Goal: Information Seeking & Learning: Learn about a topic

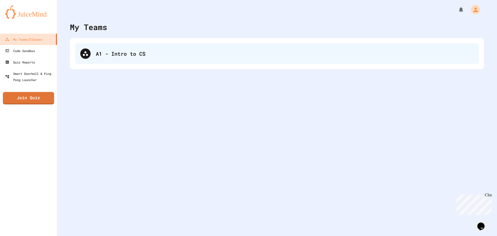
click at [105, 54] on div "A1 - Intro to CS" at bounding box center [285, 54] width 378 height 8
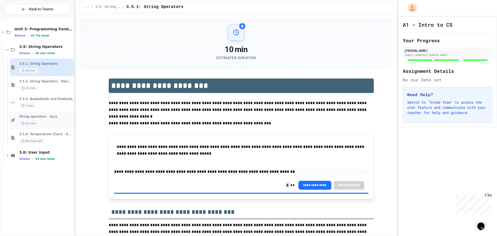
click at [55, 122] on div "12 min" at bounding box center [46, 123] width 54 height 5
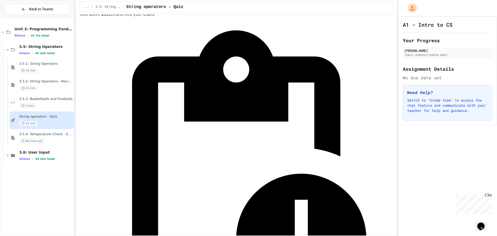
scroll to position [78, 0]
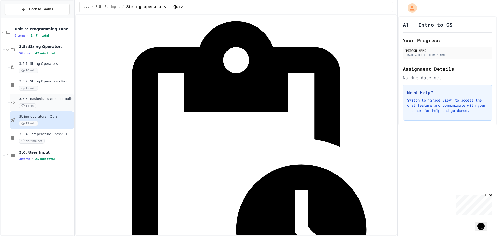
click at [60, 109] on div "3.5.3: Basketballs and Footballs 5 min" at bounding box center [42, 103] width 64 height 18
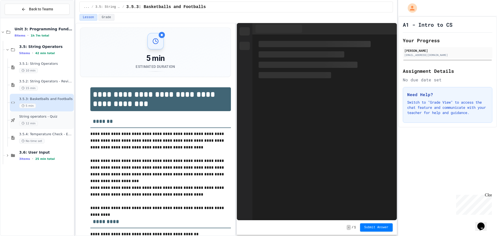
click at [61, 122] on div "12 min" at bounding box center [46, 123] width 54 height 5
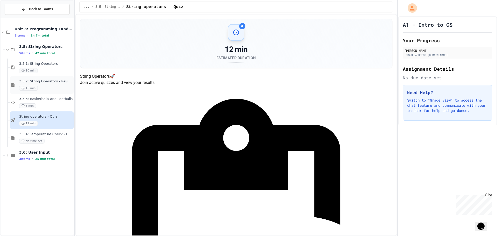
click at [53, 89] on div "15 min" at bounding box center [46, 88] width 54 height 5
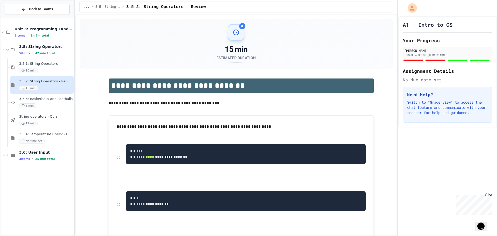
click at [55, 100] on span "3.5.3: Basketballs and Footballs" at bounding box center [46, 99] width 54 height 4
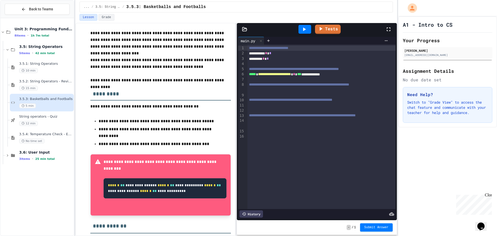
scroll to position [60, 0]
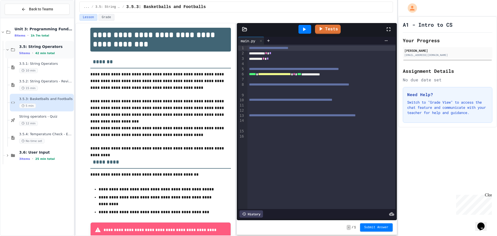
click at [57, 41] on div "3.5: String Operators 5 items • 42 min total" at bounding box center [39, 50] width 69 height 18
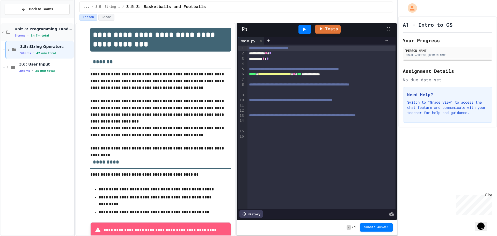
click at [2, 31] on icon at bounding box center [3, 32] width 5 height 5
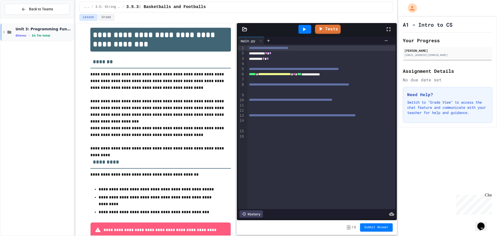
click at [4, 32] on icon at bounding box center [4, 32] width 2 height 2
click at [50, 49] on span "3.5: String Operators" at bounding box center [46, 46] width 53 height 5
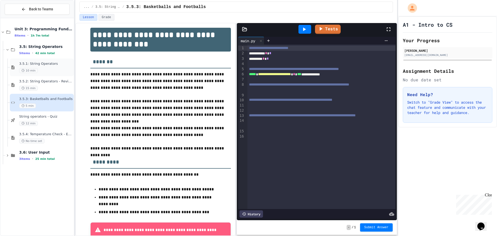
click at [48, 59] on div "3.5.1: String Operators 10 min" at bounding box center [42, 68] width 64 height 18
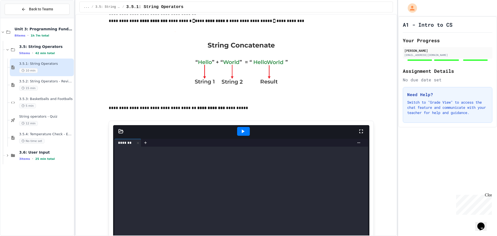
scroll to position [233, 0]
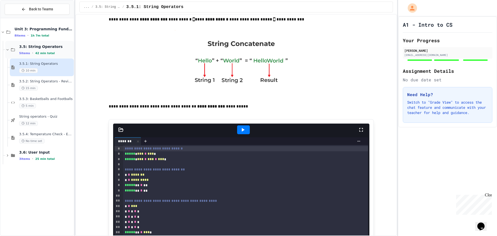
click at [60, 51] on div "3.5: String Operators 5 items • 42 min total" at bounding box center [46, 49] width 54 height 11
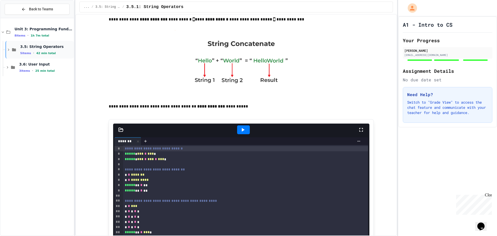
click at [48, 46] on span "3.5: String Operators" at bounding box center [46, 46] width 53 height 5
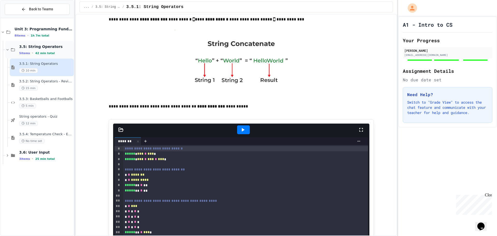
click at [57, 46] on span "3.5: String Operators" at bounding box center [46, 46] width 54 height 5
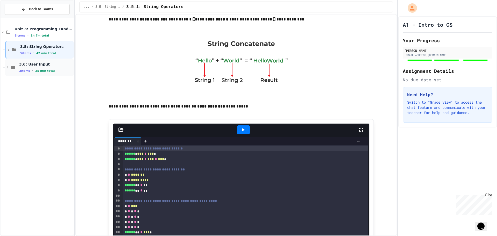
click at [49, 68] on div "3.6: User Input 3 items • 25 min total" at bounding box center [46, 67] width 54 height 11
click at [49, 65] on span "3.6: User Input" at bounding box center [46, 64] width 54 height 5
click at [48, 44] on span "3.5: String Operators" at bounding box center [46, 46] width 53 height 5
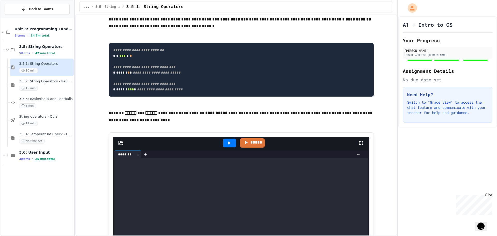
scroll to position [1114, 0]
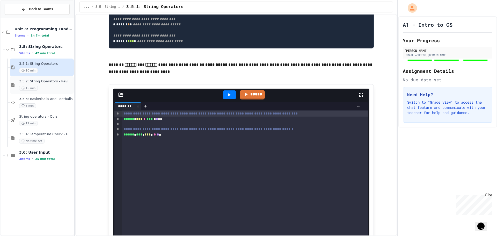
click at [60, 90] on div "15 min" at bounding box center [46, 88] width 54 height 5
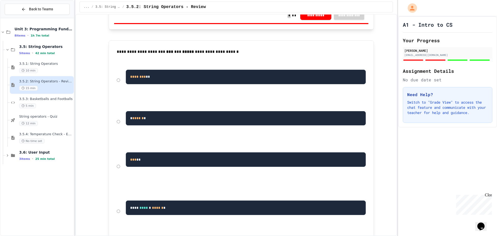
scroll to position [621, 0]
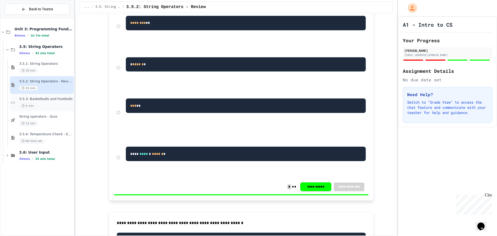
click at [63, 99] on span "3.5.3: Basketballs and Footballs" at bounding box center [46, 99] width 54 height 4
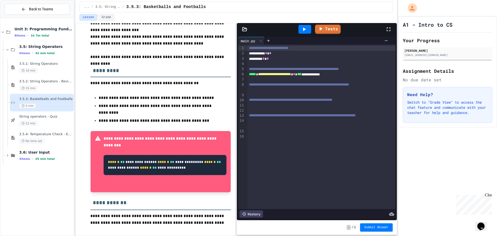
scroll to position [163, 0]
click at [46, 117] on span "String operators - Quiz" at bounding box center [46, 116] width 54 height 4
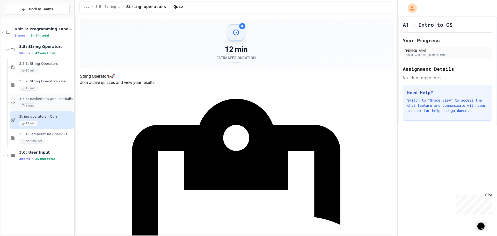
click at [55, 108] on div "5 min" at bounding box center [46, 105] width 54 height 5
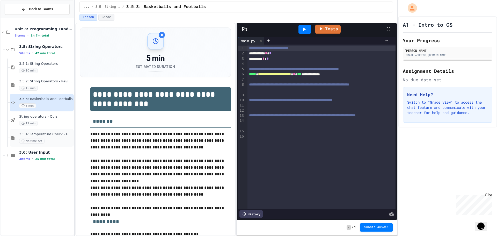
click at [55, 136] on span "3.5.4: Temperature Check - Exit Ticket" at bounding box center [46, 134] width 54 height 4
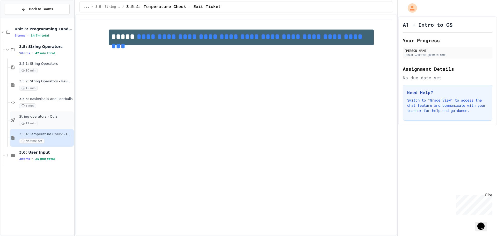
click at [53, 117] on span "String operators - Quiz" at bounding box center [46, 116] width 54 height 4
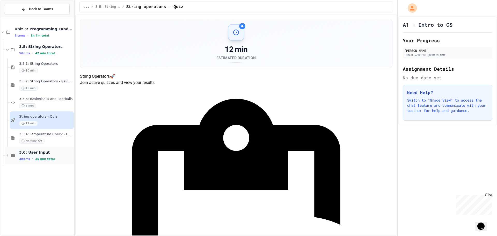
drag, startPoint x: 59, startPoint y: 154, endPoint x: 57, endPoint y: 150, distance: 4.2
click at [57, 150] on span "3.6: User Input" at bounding box center [46, 152] width 54 height 5
click at [54, 133] on span "3.5.4: Temperature Check - Exit Ticket" at bounding box center [46, 134] width 54 height 4
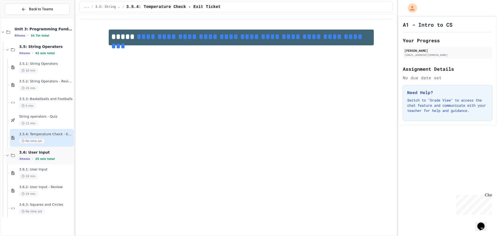
click at [37, 155] on div "3.6: User Input 3 items • 25 min total" at bounding box center [46, 155] width 54 height 11
click at [60, 120] on div "String operators - Quiz 12 min" at bounding box center [46, 119] width 54 height 11
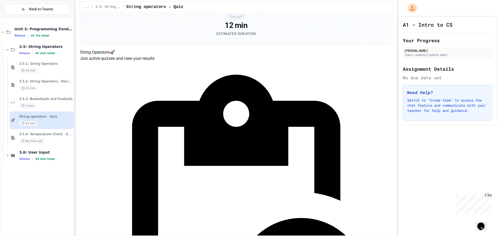
scroll to position [52, 0]
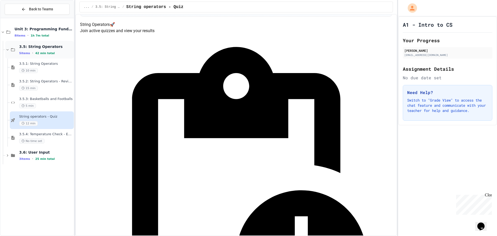
click at [46, 47] on span "3.5: String Operators" at bounding box center [46, 46] width 54 height 5
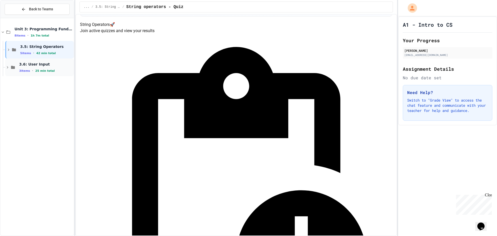
click at [41, 71] on span "25 min total" at bounding box center [44, 70] width 19 height 3
click at [42, 57] on div "3.5: String Operators 5 items • 42 min total" at bounding box center [39, 50] width 69 height 18
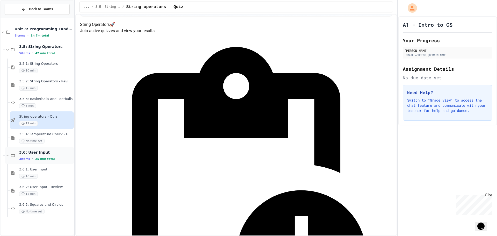
click at [37, 152] on span "3.6: User Input" at bounding box center [46, 152] width 54 height 5
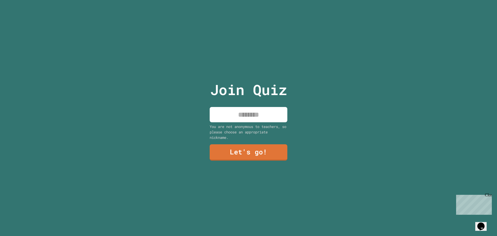
click at [243, 113] on input at bounding box center [249, 114] width 78 height 15
type input "*****"
drag, startPoint x: 262, startPoint y: 139, endPoint x: 259, endPoint y: 146, distance: 7.9
click at [259, 144] on div "Join Quiz ***** You are not anonymous to teachers, so please choose an appropri…" at bounding box center [248, 118] width 87 height 236
click at [259, 146] on link "Let's go!" at bounding box center [249, 151] width 74 height 17
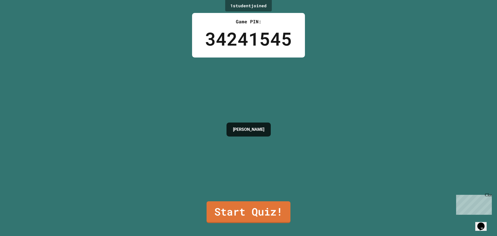
click at [347, 122] on div "1 student joined Game PIN: 34241545 [PERSON_NAME] Start Quiz!" at bounding box center [248, 118] width 497 height 236
click at [268, 204] on link "Start Quiz!" at bounding box center [248, 211] width 83 height 23
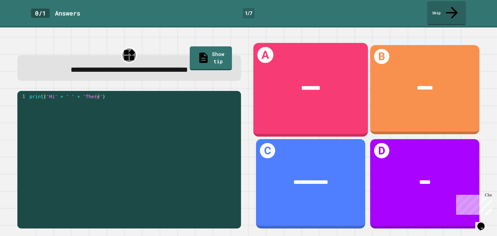
click at [321, 84] on div "********" at bounding box center [311, 88] width 90 height 9
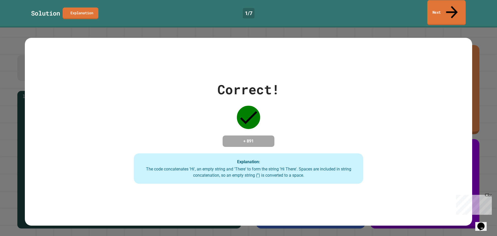
click at [437, 8] on link "Next" at bounding box center [447, 12] width 38 height 25
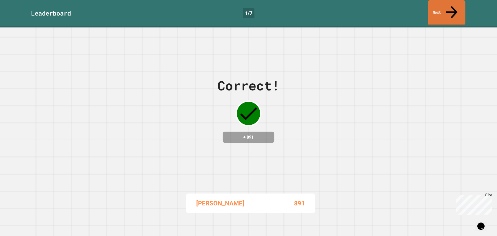
click at [443, 4] on link "Next" at bounding box center [447, 12] width 38 height 25
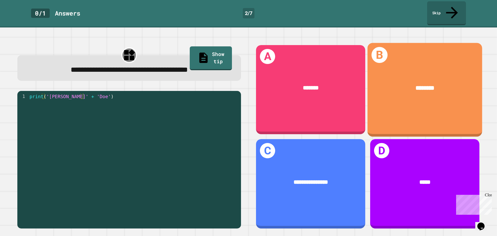
click at [448, 71] on div "********" at bounding box center [425, 87] width 115 height 33
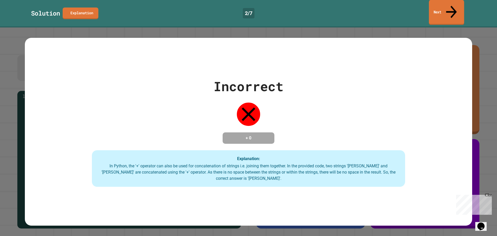
click at [440, 11] on link "Next" at bounding box center [446, 12] width 35 height 25
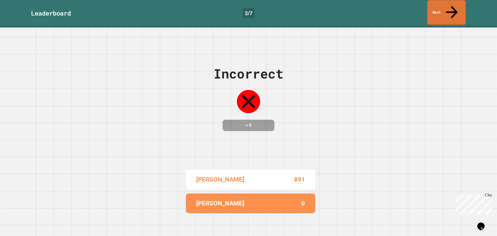
click at [439, 10] on link "Next" at bounding box center [447, 12] width 38 height 25
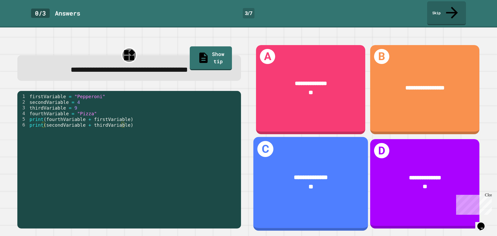
click at [274, 173] on div "**********" at bounding box center [311, 177] width 90 height 9
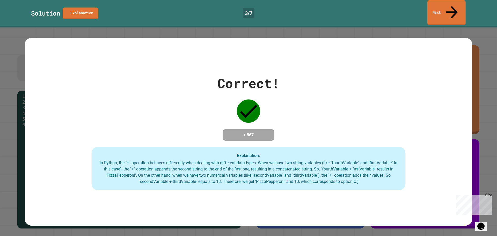
click at [438, 2] on link "Next" at bounding box center [447, 12] width 38 height 25
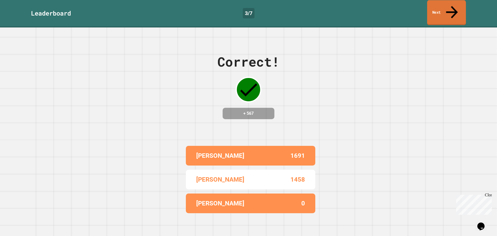
click at [438, 2] on link "Next" at bounding box center [446, 12] width 39 height 25
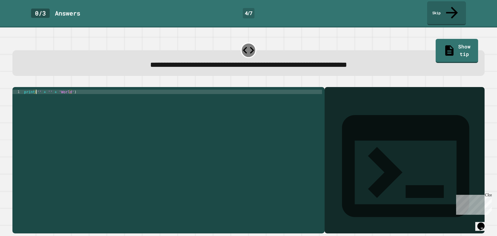
click at [36, 90] on div "print ( '' + '' + 'World' )" at bounding box center [172, 160] width 299 height 141
click at [15, 83] on icon "button" at bounding box center [15, 83] width 0 height 0
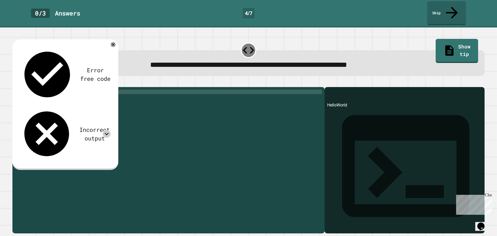
click at [108, 130] on icon at bounding box center [107, 134] width 8 height 8
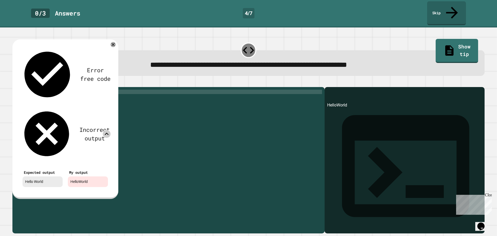
click at [107, 130] on icon at bounding box center [107, 134] width 8 height 8
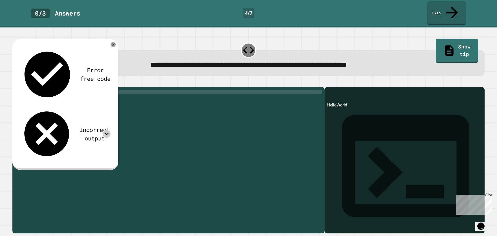
click at [57, 90] on div "print ( 'Hello' + '' + 'World' )" at bounding box center [172, 160] width 299 height 141
click at [438, 41] on link "Show tip" at bounding box center [457, 50] width 39 height 25
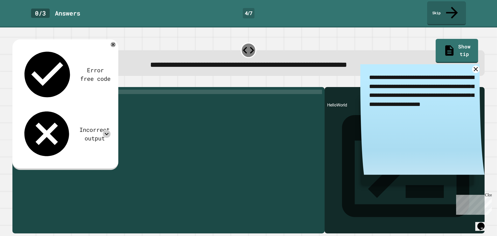
click at [57, 90] on div "print ( 'Hello' + '' + 'World' )" at bounding box center [172, 160] width 299 height 141
click at [15, 83] on icon "button" at bounding box center [15, 83] width 0 height 0
click at [41, 87] on div "**********" at bounding box center [168, 160] width 312 height 146
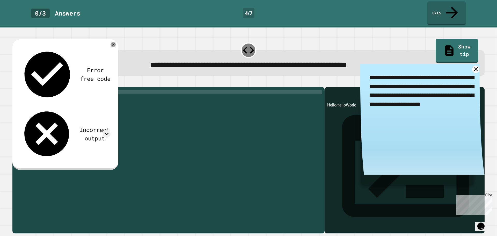
click at [42, 90] on div "print ( 'Hello' + 'Hello' + 'World' )" at bounding box center [172, 160] width 299 height 141
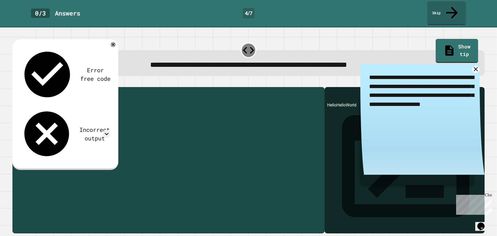
click at [42, 90] on div "print ( 'Hello' + 'Hello' + 'World' )" at bounding box center [172, 160] width 299 height 141
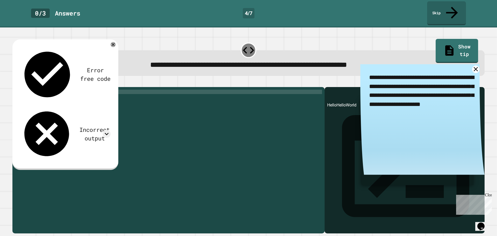
click at [15, 83] on button "button" at bounding box center [15, 83] width 0 height 0
click at [51, 90] on div "print ( '' + 'Hello' + 'World' )" at bounding box center [172, 160] width 299 height 141
click at [38, 90] on div "print ( '' + '' + 'World' )" at bounding box center [172, 160] width 299 height 141
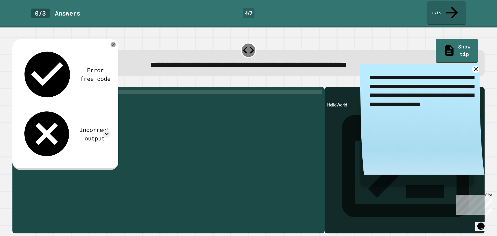
type textarea "**********"
click at [15, 83] on button "button" at bounding box center [15, 83] width 0 height 0
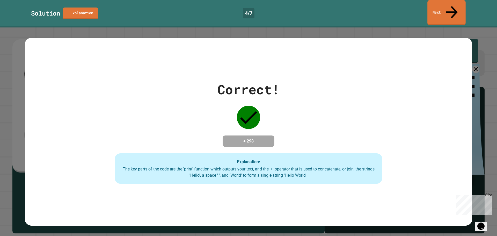
click at [452, 4] on icon at bounding box center [451, 12] width 17 height 18
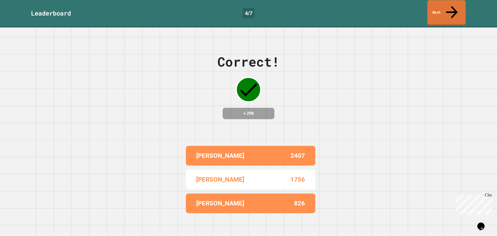
click at [441, 8] on link "Next" at bounding box center [447, 12] width 38 height 25
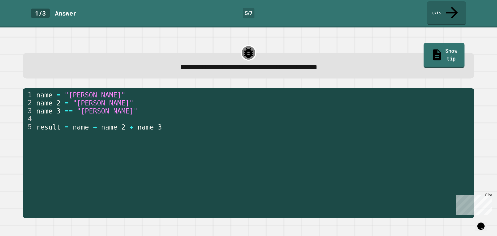
click at [424, 43] on link "Show tip" at bounding box center [444, 55] width 41 height 25
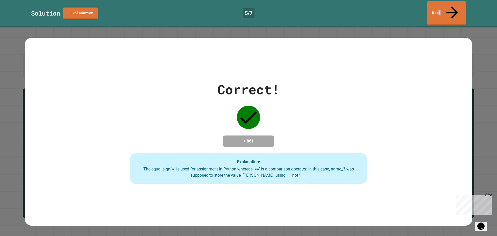
click at [446, 6] on link "Next" at bounding box center [446, 13] width 39 height 24
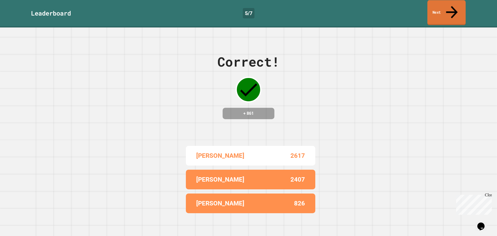
click at [447, 9] on link "Next" at bounding box center [447, 12] width 38 height 25
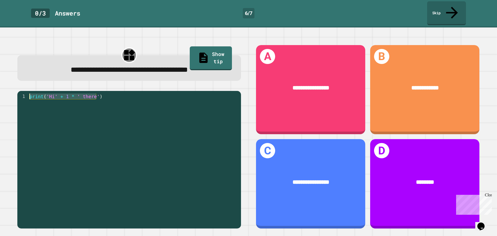
drag, startPoint x: 99, startPoint y: 86, endPoint x: 30, endPoint y: 76, distance: 69.8
click at [30, 76] on div "**********" at bounding box center [129, 136] width 239 height 199
type textarea "**********"
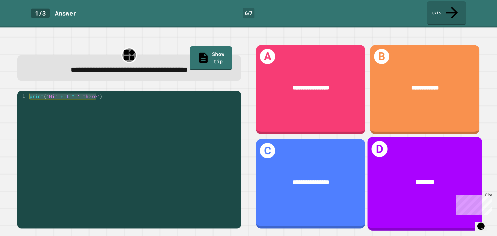
click at [393, 166] on div "********" at bounding box center [425, 182] width 115 height 33
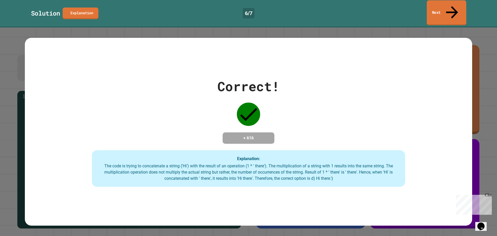
click at [440, 3] on link "Next" at bounding box center [447, 12] width 40 height 25
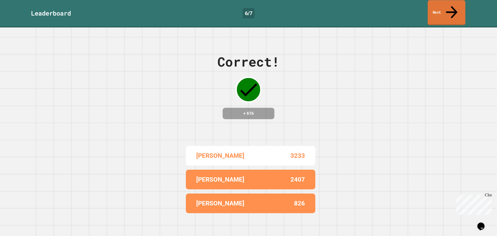
click at [442, 7] on link "Next" at bounding box center [447, 12] width 38 height 25
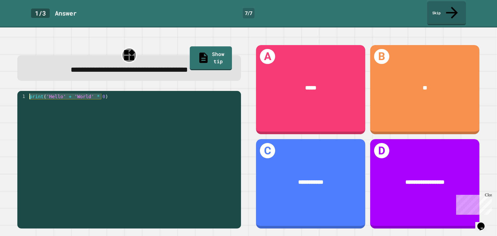
drag, startPoint x: 103, startPoint y: 87, endPoint x: 20, endPoint y: 86, distance: 82.4
click at [20, 93] on div "1 print ( 'Hello' + 'World' * 0 ) XXXXXXXXXXXXXXXXXXXXXXXXXXXXXXXXXXXXXXXXXXXXX…" at bounding box center [127, 158] width 221 height 131
type textarea "**********"
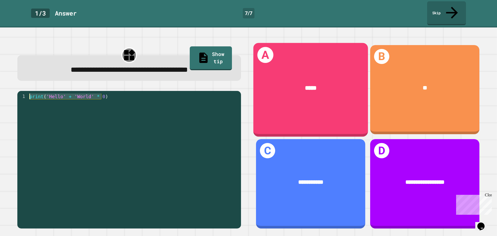
click at [294, 86] on div "*****" at bounding box center [311, 87] width 115 height 33
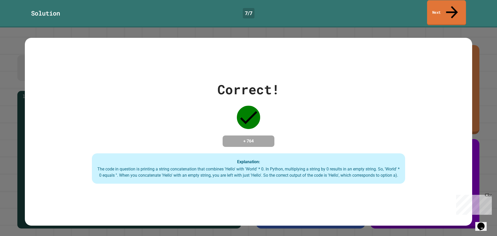
click at [450, 3] on icon at bounding box center [452, 12] width 18 height 18
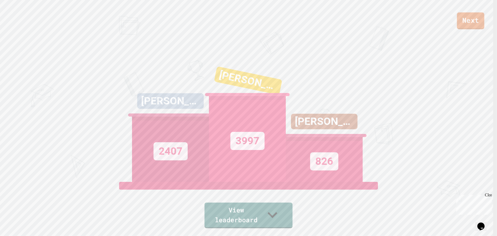
click at [473, 14] on link "Next" at bounding box center [470, 20] width 27 height 17
click at [271, 222] on link "New View report" at bounding box center [248, 212] width 67 height 31
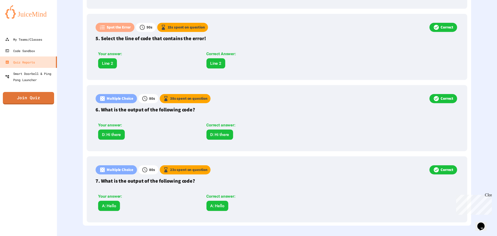
scroll to position [442, 0]
